Goal: Transaction & Acquisition: Purchase product/service

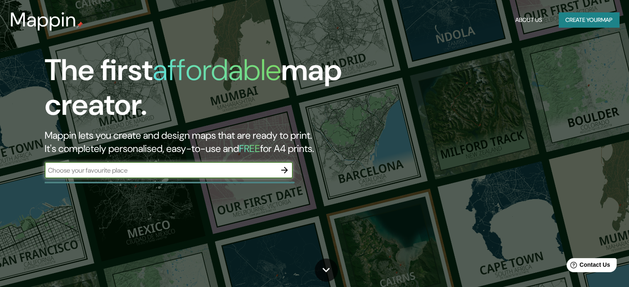
click at [210, 170] on input "text" at bounding box center [161, 171] width 232 height 10
click at [285, 172] on icon "button" at bounding box center [284, 170] width 7 height 7
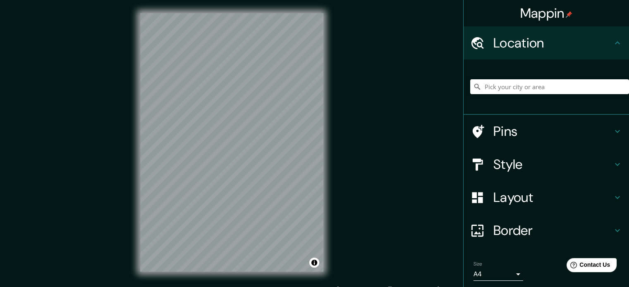
click at [515, 273] on body "Mappin Location Pins Style Layout Border Choose a border. Hint : you can make l…" at bounding box center [314, 143] width 629 height 287
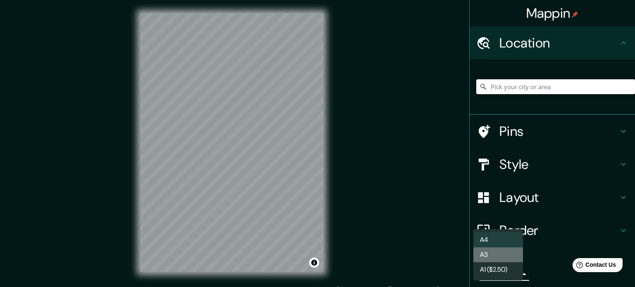
click at [491, 251] on li "A3" at bounding box center [499, 255] width 50 height 15
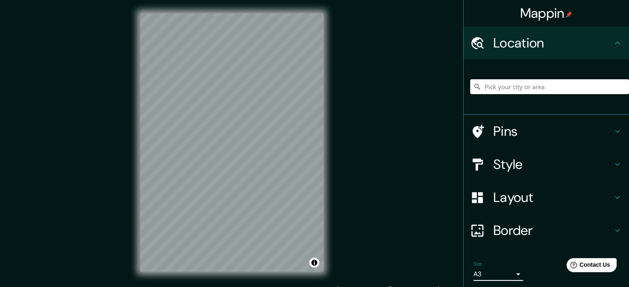
click at [493, 271] on body "Mappin Location Pins Style Layout Border Choose a border. Hint : you can make l…" at bounding box center [314, 143] width 629 height 287
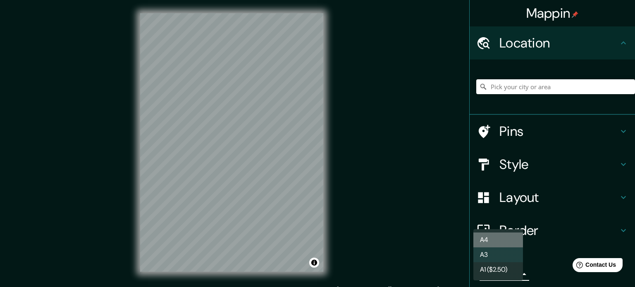
click at [500, 236] on li "A4" at bounding box center [499, 240] width 50 height 15
type input "single"
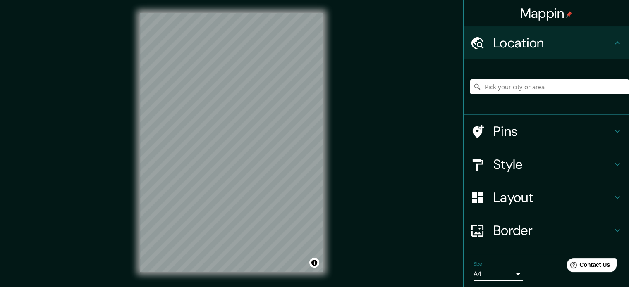
click at [562, 125] on h4 "Pins" at bounding box center [552, 131] width 119 height 17
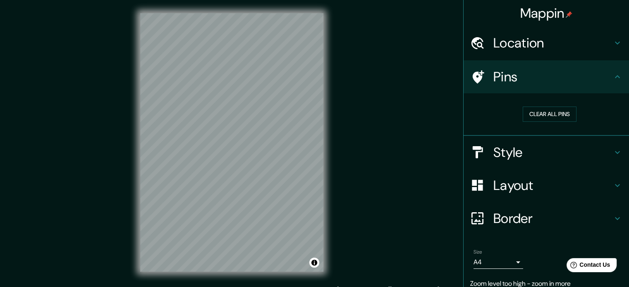
click at [565, 74] on h4 "Pins" at bounding box center [552, 77] width 119 height 17
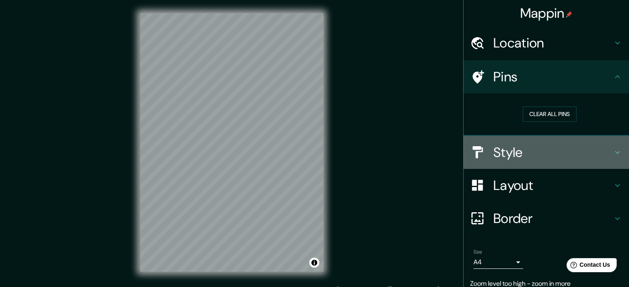
click at [614, 148] on icon at bounding box center [618, 153] width 10 height 10
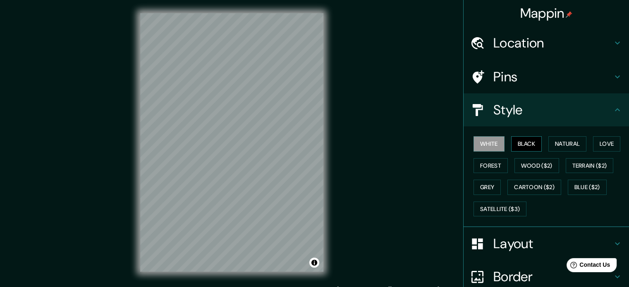
click at [523, 147] on button "Black" at bounding box center [526, 143] width 31 height 15
click at [553, 145] on button "Natural" at bounding box center [567, 143] width 38 height 15
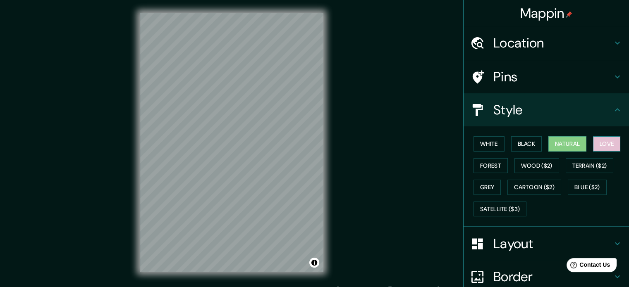
click at [607, 142] on button "Love" at bounding box center [606, 143] width 27 height 15
click at [483, 161] on button "Forest" at bounding box center [491, 165] width 34 height 15
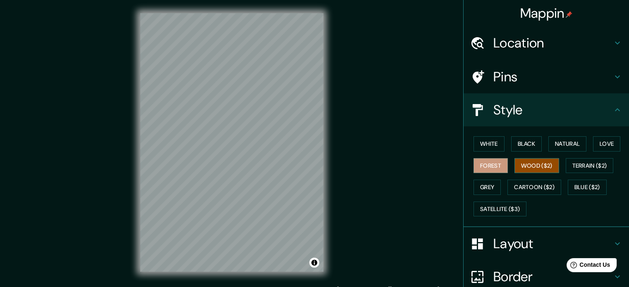
click at [524, 163] on button "Wood ($2)" at bounding box center [537, 165] width 45 height 15
click at [480, 187] on button "Grey" at bounding box center [487, 187] width 27 height 15
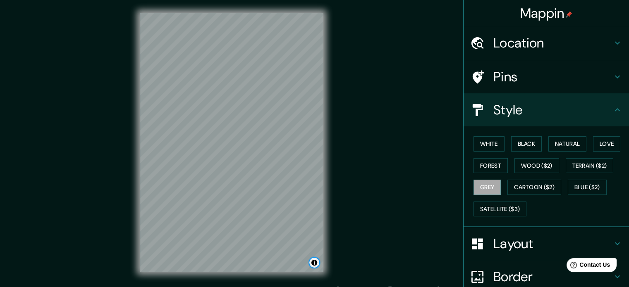
click at [313, 264] on button "Toggle attribution" at bounding box center [314, 263] width 10 height 10
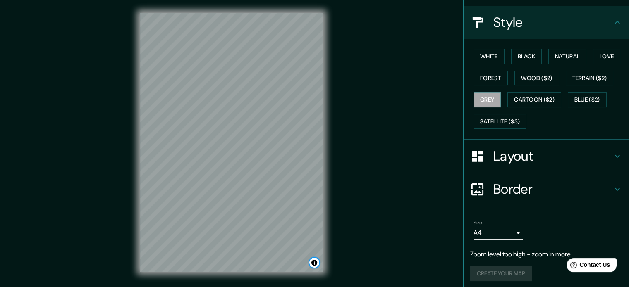
scroll to position [90, 0]
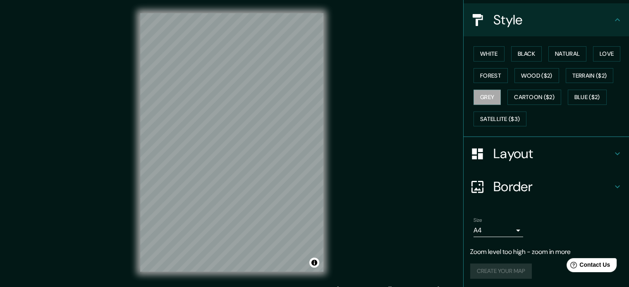
click at [534, 153] on h4 "Layout" at bounding box center [552, 154] width 119 height 17
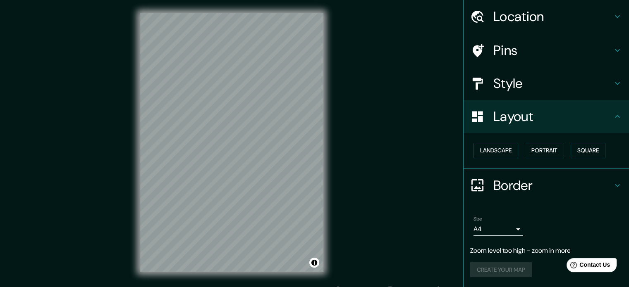
scroll to position [26, 0]
click at [481, 148] on button "Landscape" at bounding box center [496, 151] width 45 height 15
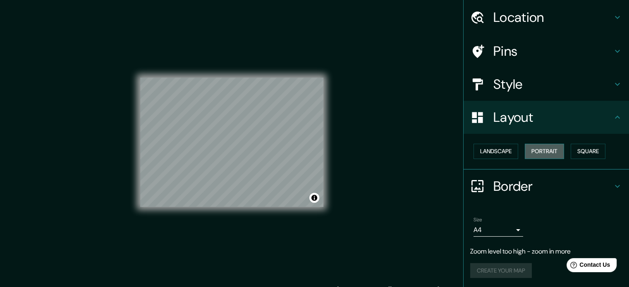
click at [533, 153] on button "Portrait" at bounding box center [544, 151] width 39 height 15
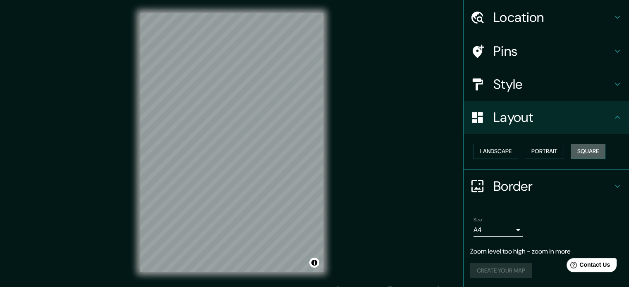
click at [588, 152] on button "Square" at bounding box center [588, 151] width 35 height 15
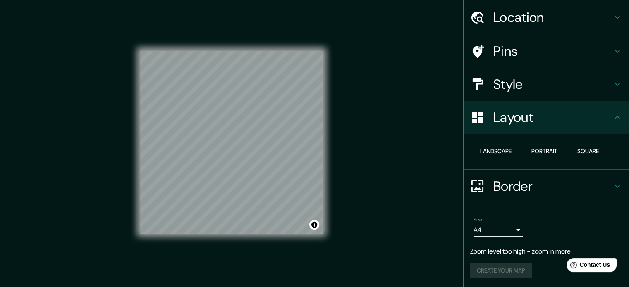
click at [513, 186] on h4 "Border" at bounding box center [552, 186] width 119 height 17
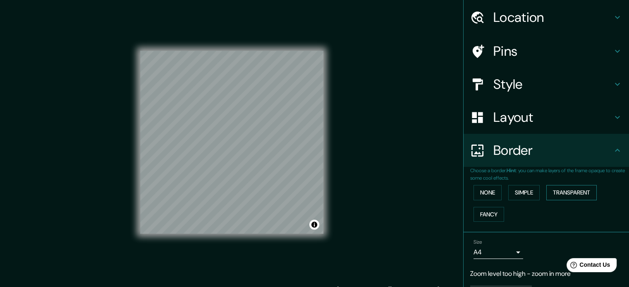
click at [560, 190] on button "Transparent" at bounding box center [571, 192] width 50 height 15
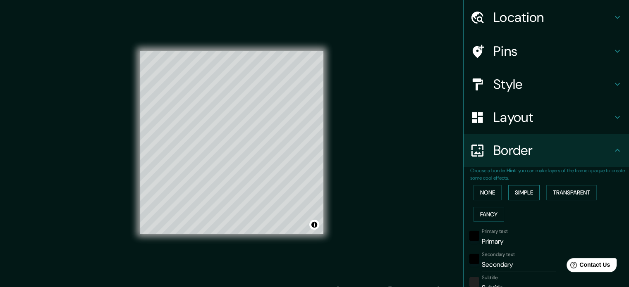
click at [529, 188] on button "Simple" at bounding box center [523, 192] width 31 height 15
click at [487, 201] on div "None Simple Transparent Fancy" at bounding box center [549, 203] width 159 height 43
click at [486, 210] on button "Fancy" at bounding box center [489, 214] width 31 height 15
click at [485, 188] on button "None" at bounding box center [488, 192] width 28 height 15
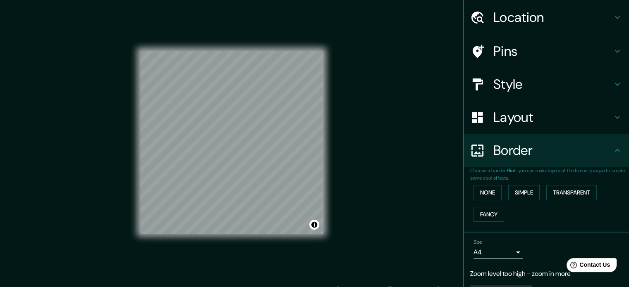
scroll to position [48, 0]
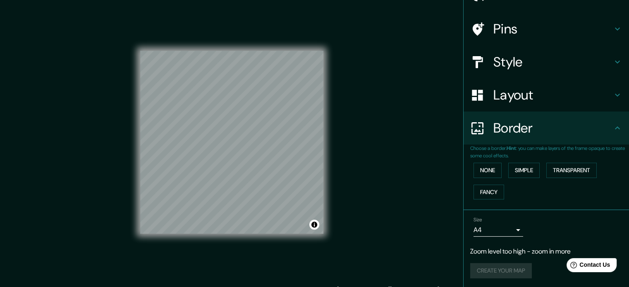
click at [513, 249] on p "Zoom level too high - zoom in more" at bounding box center [546, 252] width 152 height 10
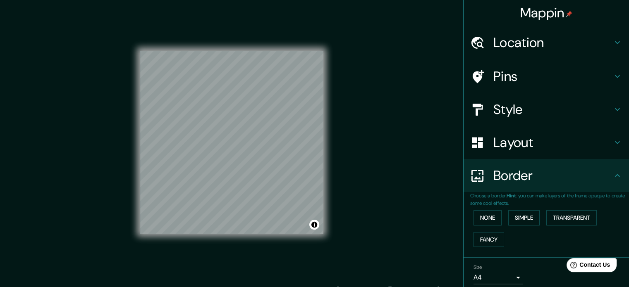
scroll to position [0, 0]
